Goal: Information Seeking & Learning: Learn about a topic

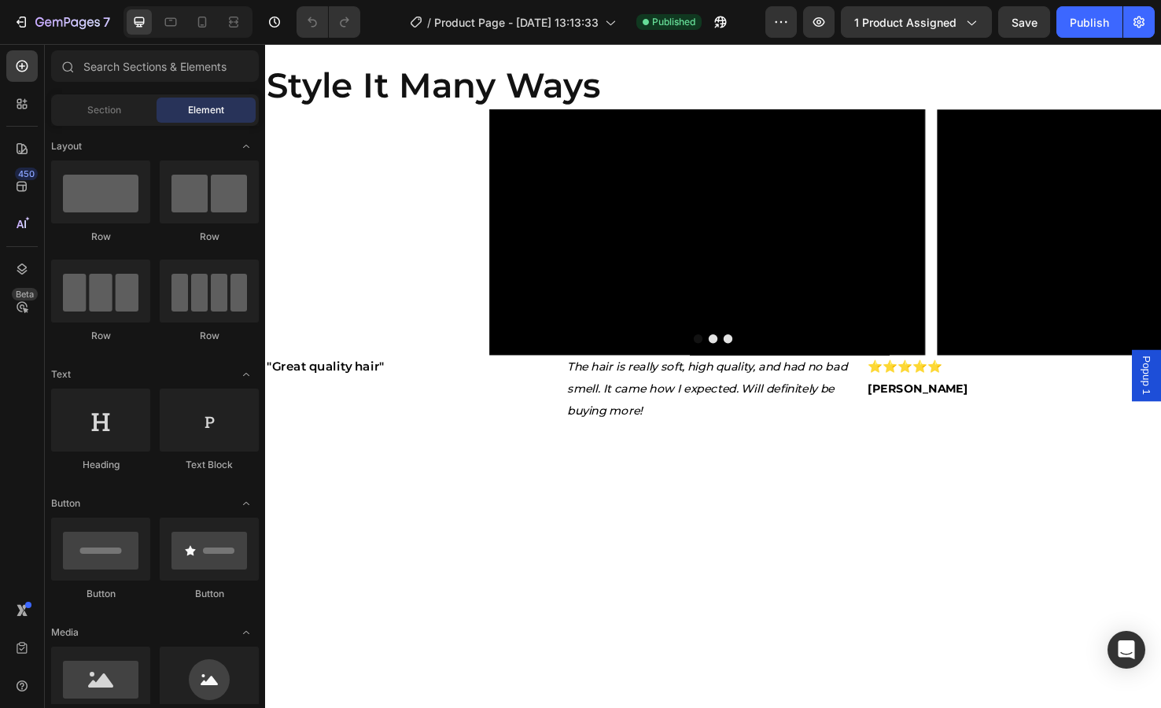
scroll to position [393, 0]
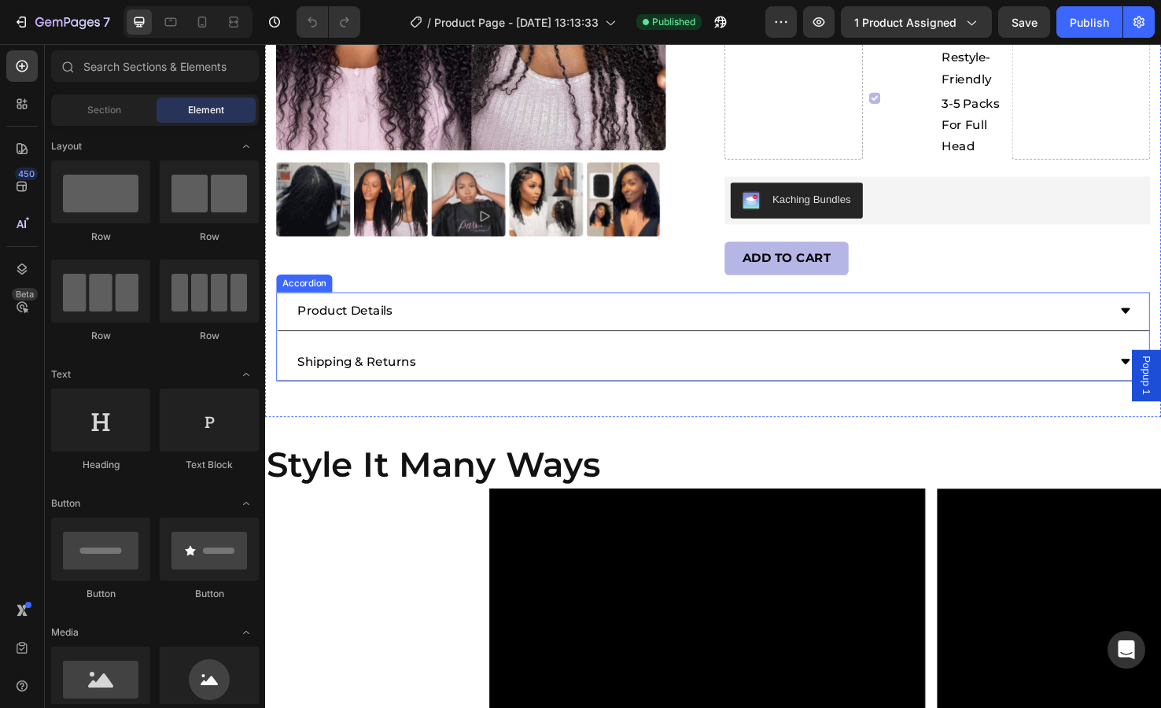
click at [386, 337] on div "Product Details" at bounding box center [349, 326] width 105 height 28
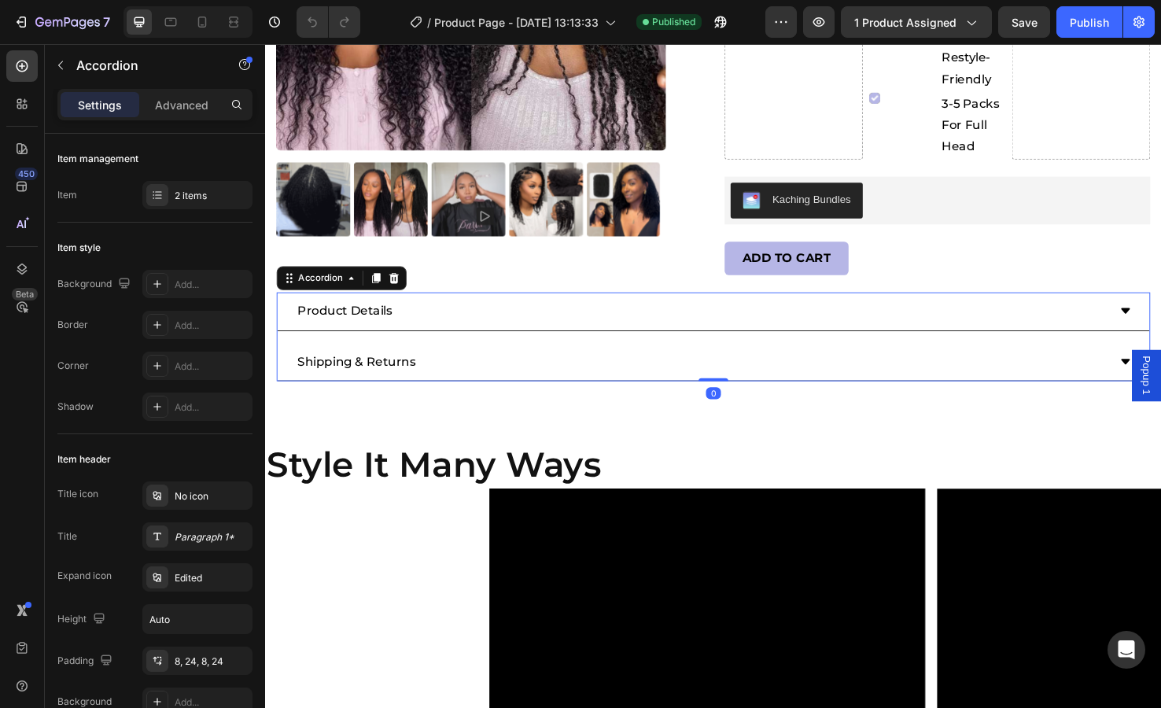
click at [1160, 319] on icon at bounding box center [1171, 325] width 13 height 13
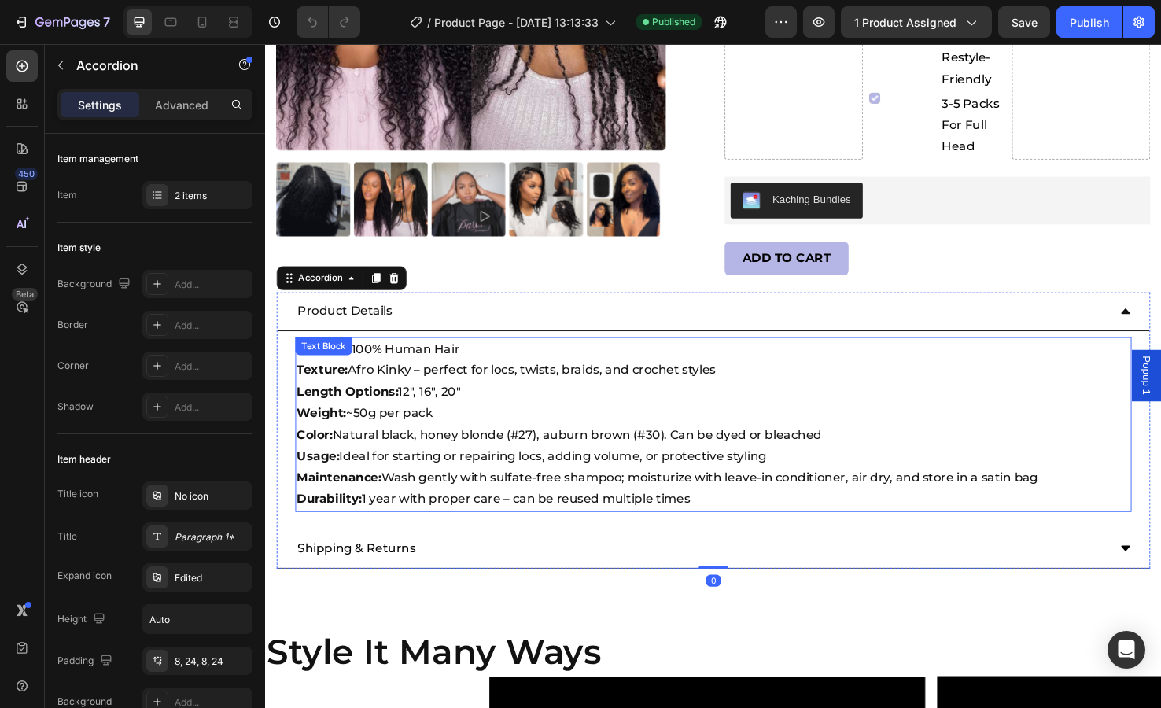
click at [515, 474] on p "Usage: Ideal for starting or repairing locs, adding volume, or protective styli…" at bounding box center [737, 479] width 878 height 23
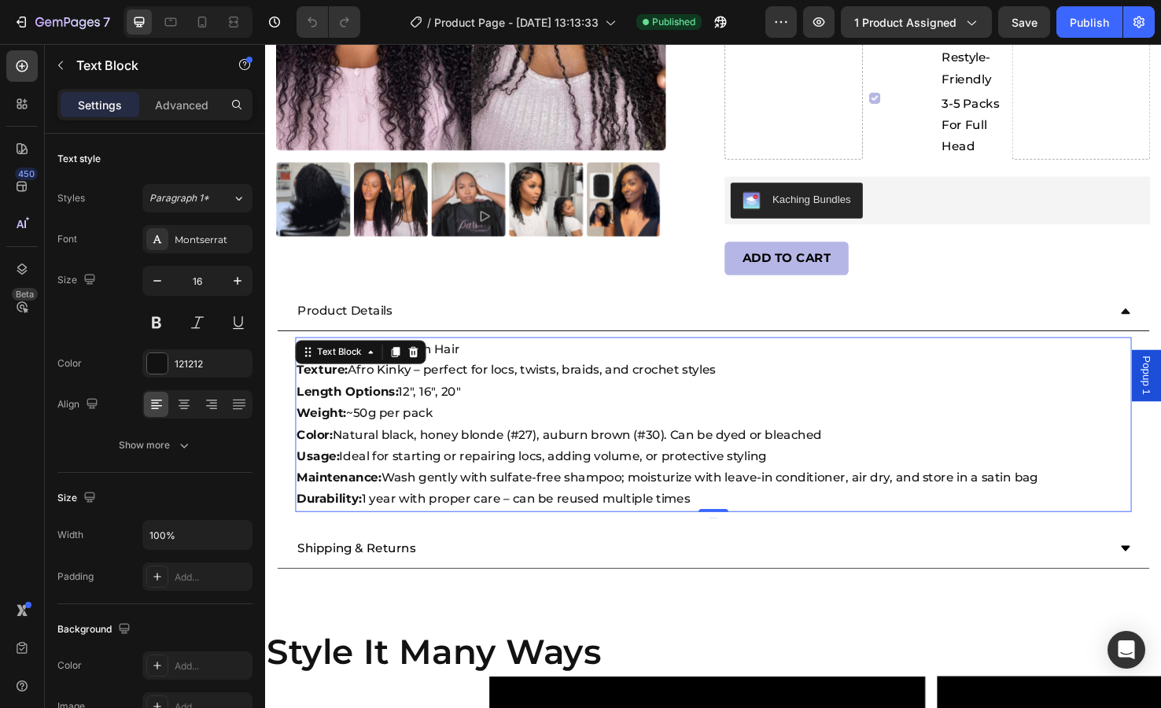
click at [746, 522] on p "Durability: 1 year with proper care – can be reused multiple times" at bounding box center [737, 524] width 878 height 23
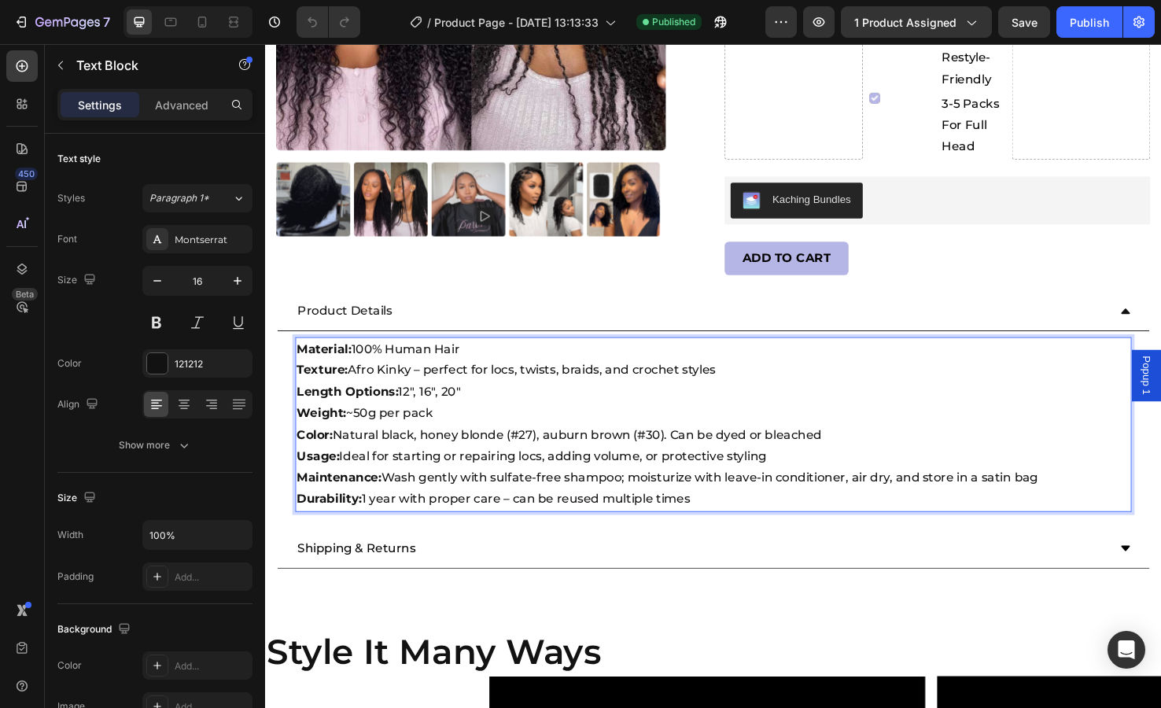
click at [746, 522] on p "Durability: 1 year with proper care – can be reused multiple times" at bounding box center [737, 524] width 878 height 23
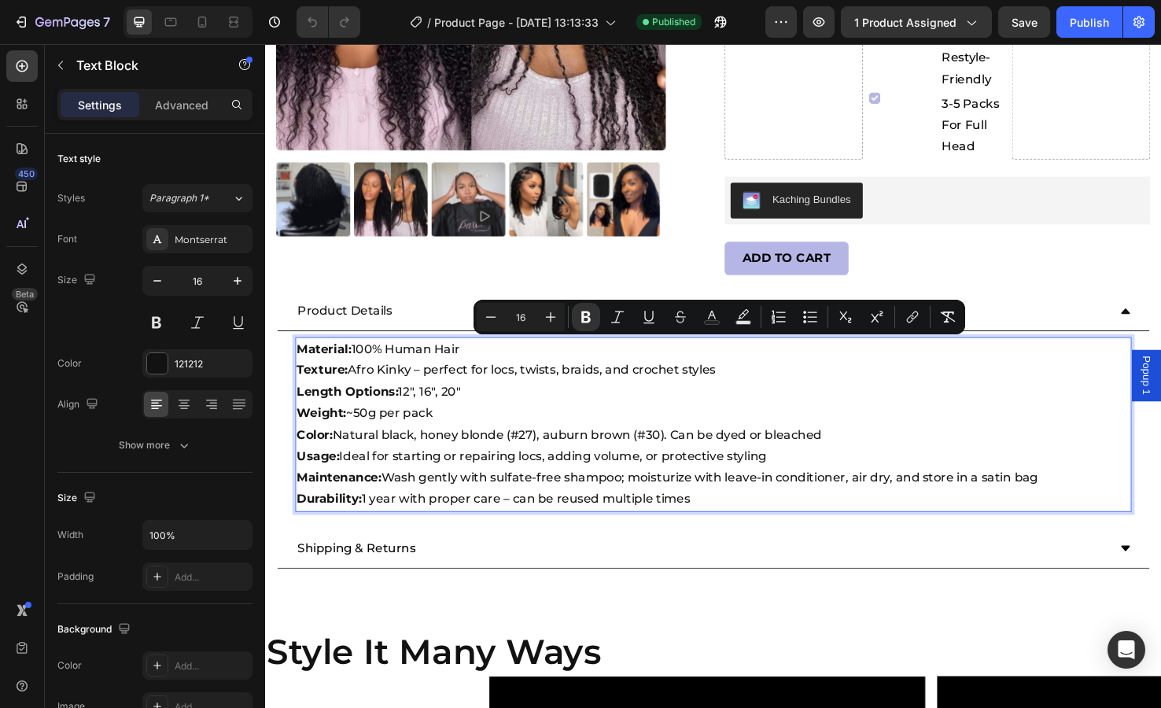
copy div "Material: 100% Human Hair Texture: Afro Kinky – perfect for locs, twists, braid…"
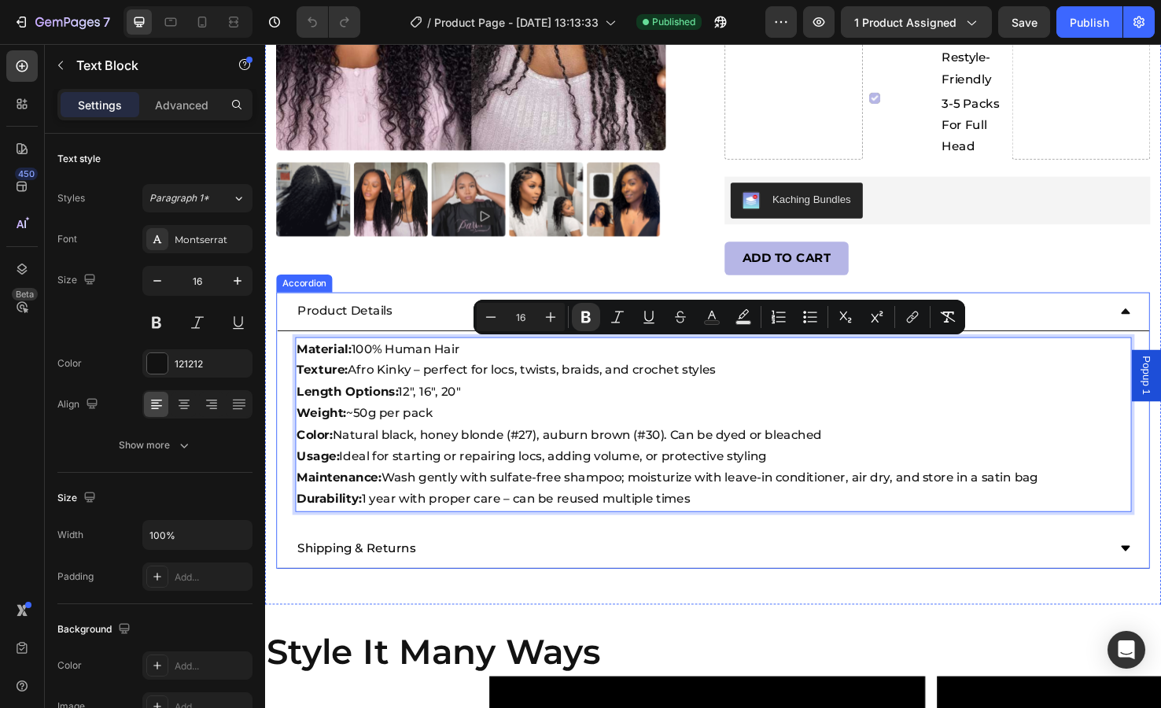
click at [1103, 565] on div "Shipping & Returns" at bounding box center [725, 577] width 856 height 28
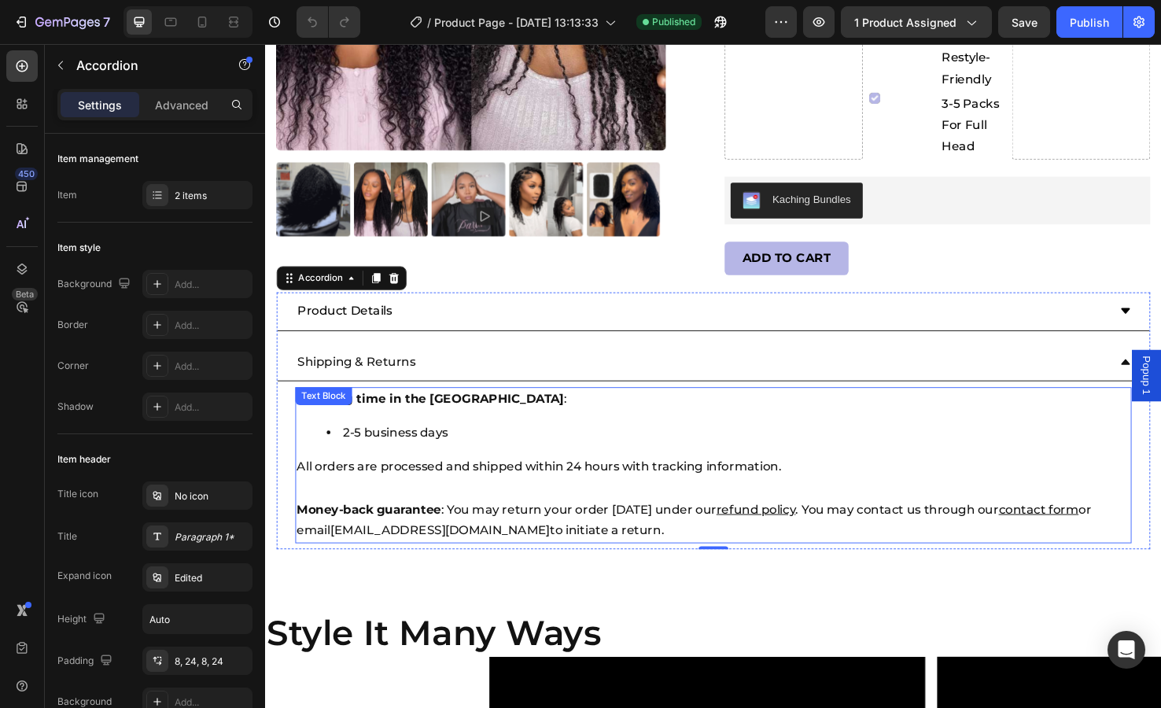
click at [433, 478] on p "All orders are processed and shipped within 24 hours with tracking information." at bounding box center [737, 489] width 878 height 23
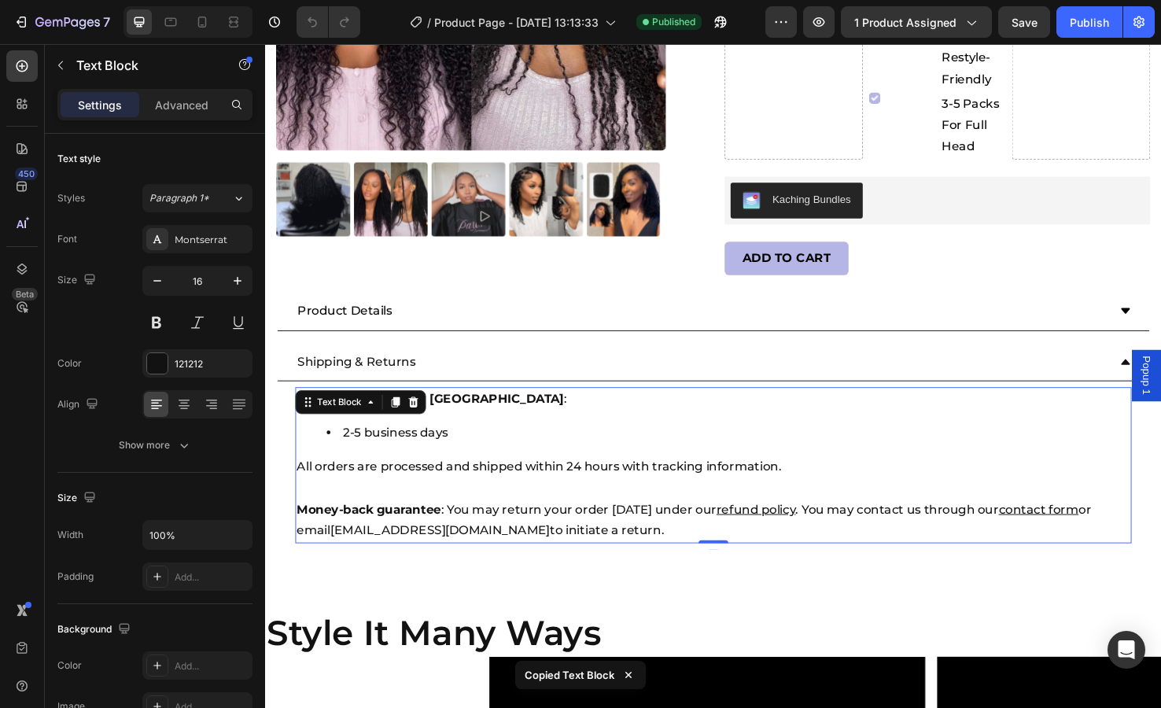
click at [460, 470] on div "Shipping time in the [GEOGRAPHIC_DATA] : 2-5 business days All orders are proce…" at bounding box center [737, 488] width 881 height 164
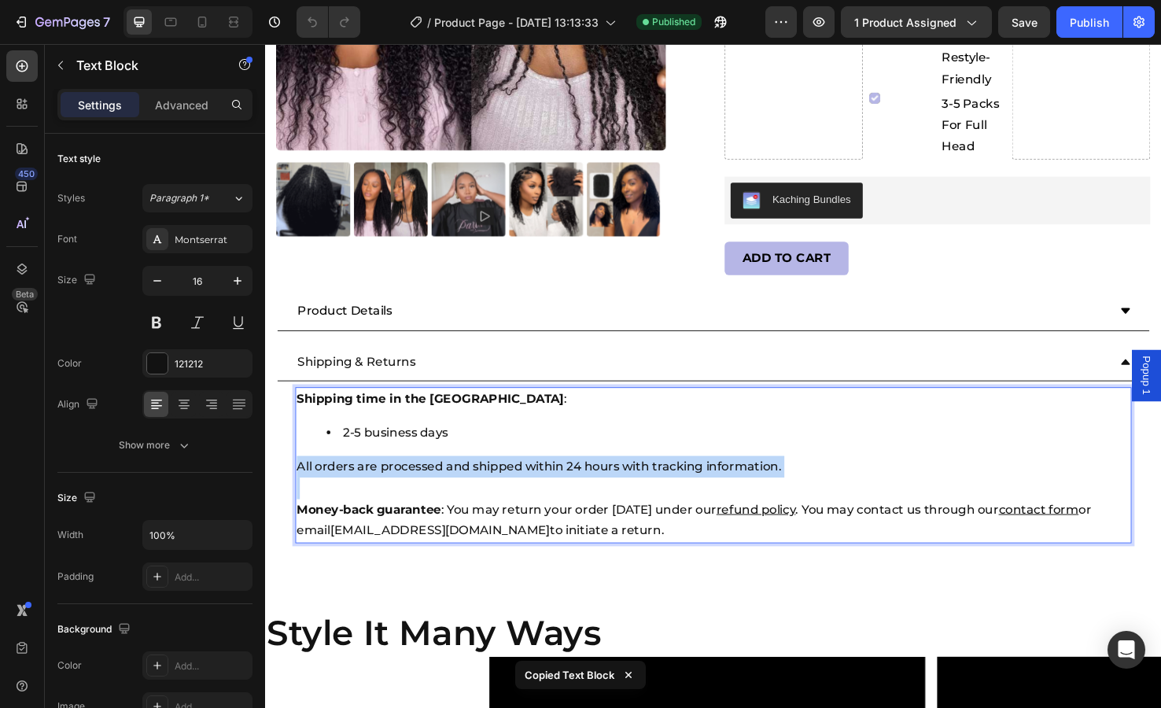
click at [460, 470] on div "Shipping time in the [GEOGRAPHIC_DATA] : 2-5 business days All orders are proce…" at bounding box center [737, 488] width 881 height 164
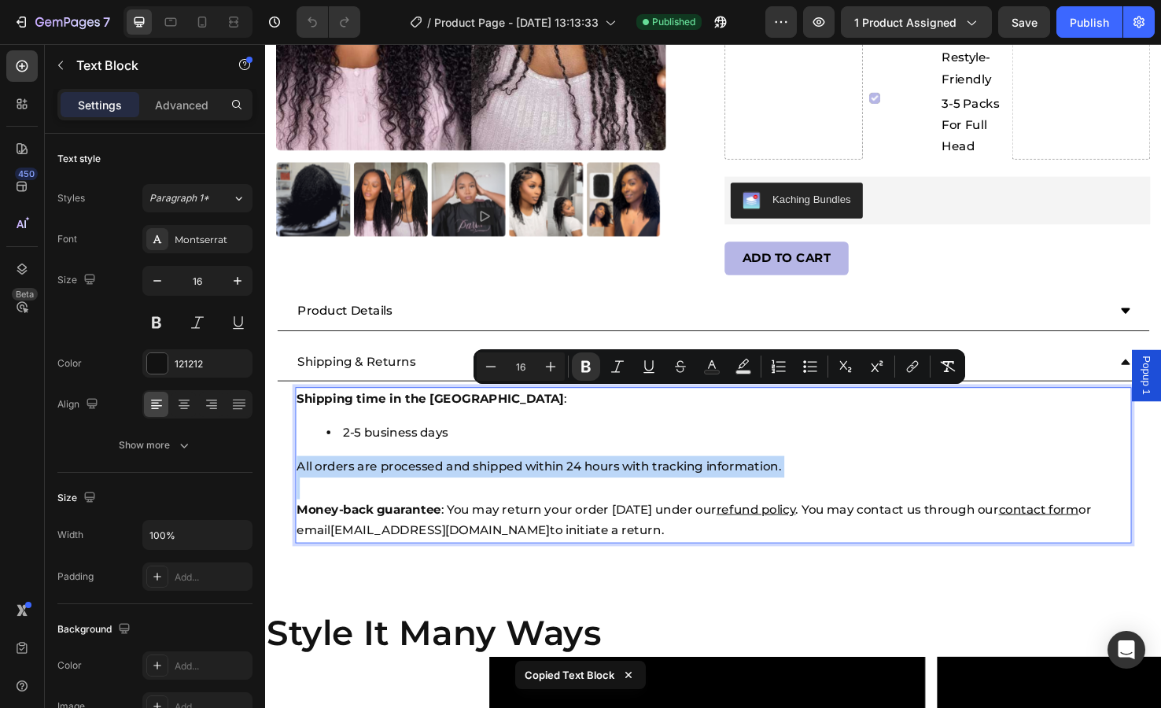
copy div "Shipping time in the [GEOGRAPHIC_DATA] : 2-5 business days All orders are proce…"
